Goal: Task Accomplishment & Management: Use online tool/utility

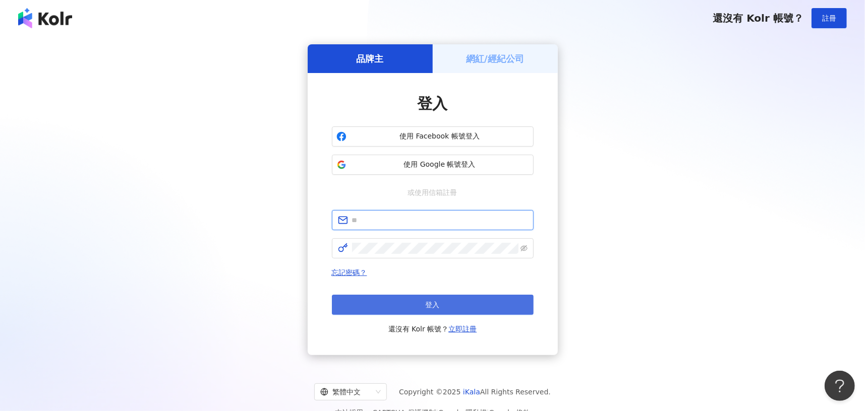
type input "**********"
click at [433, 301] on span "登入" at bounding box center [433, 305] width 14 height 8
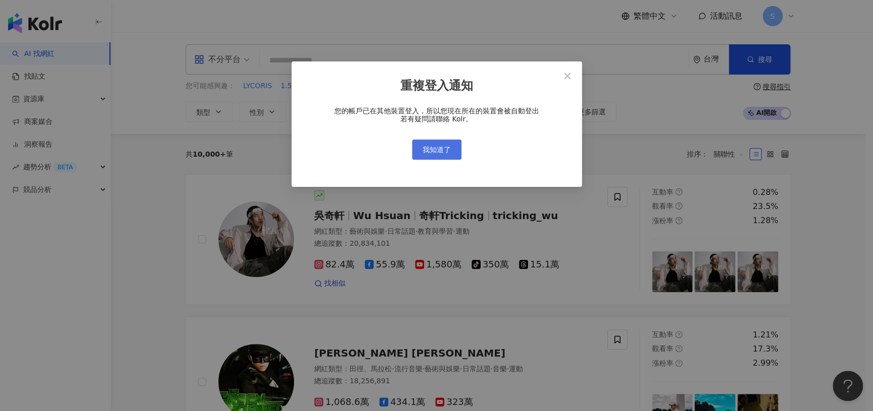
click at [439, 141] on button "我知道了" at bounding box center [436, 150] width 49 height 20
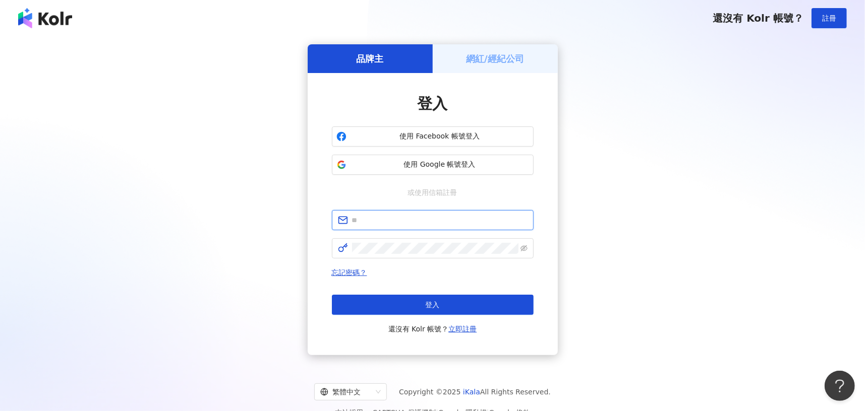
type input "**********"
